Goal: Navigation & Orientation: Go to known website

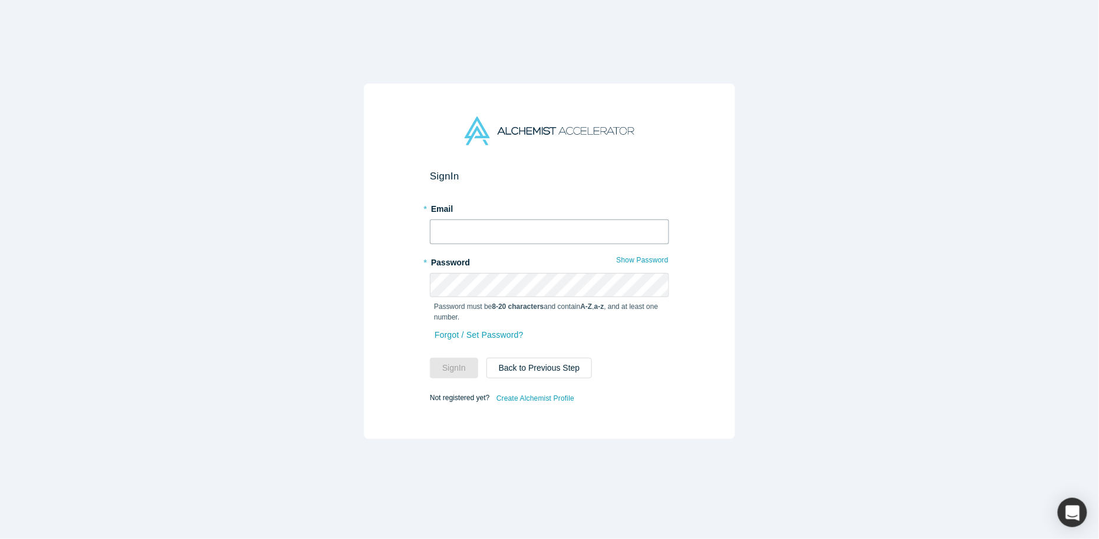
click at [492, 230] on input "text" at bounding box center [549, 232] width 239 height 25
type input "[PERSON_NAME][EMAIL_ADDRESS][DOMAIN_NAME]"
click at [430, 358] on button "Sign In" at bounding box center [454, 368] width 48 height 21
